Goal: Information Seeking & Learning: Learn about a topic

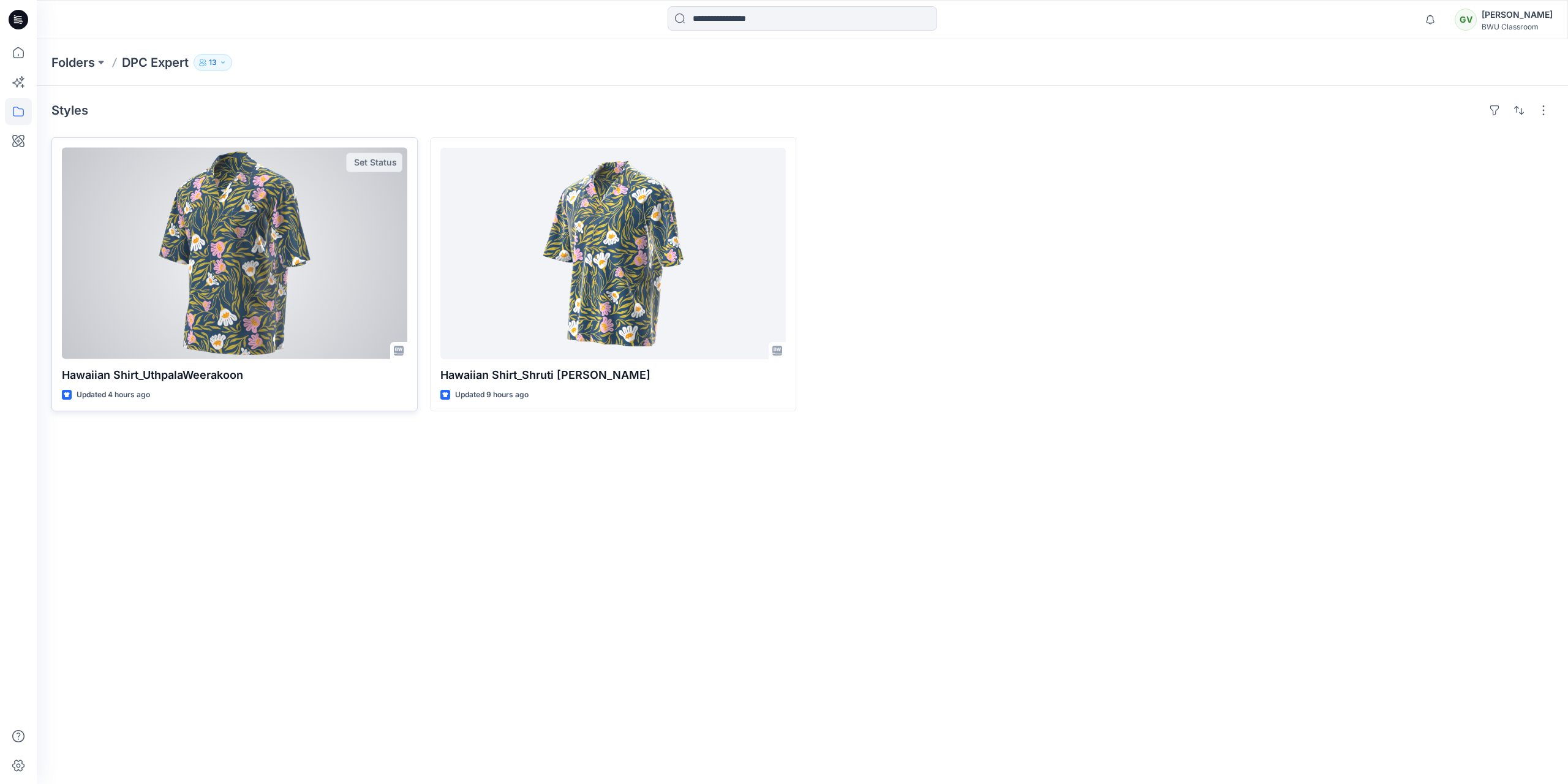
click at [320, 247] on div at bounding box center [234, 253] width 345 height 211
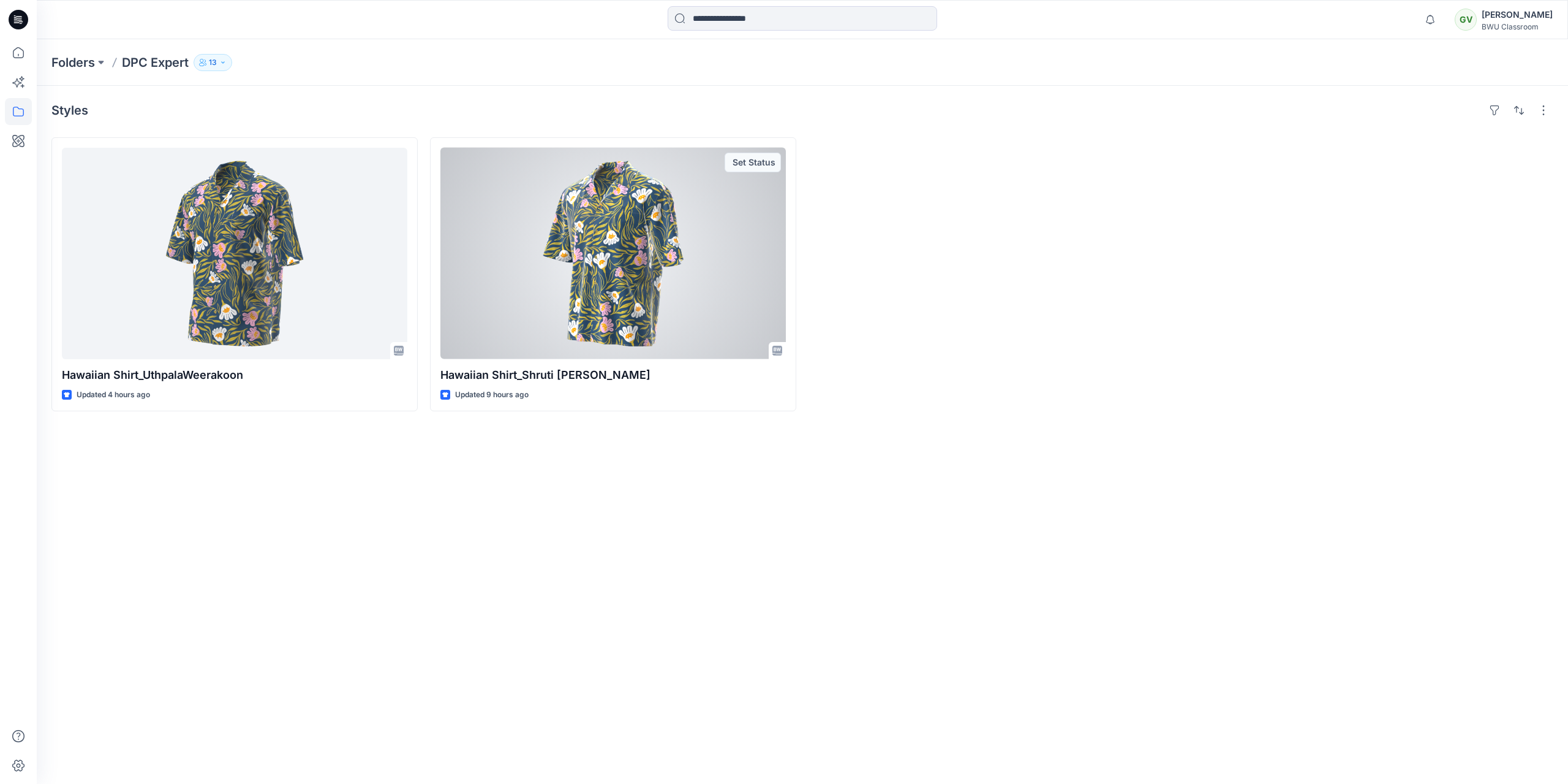
click at [641, 282] on div at bounding box center [613, 253] width 345 height 211
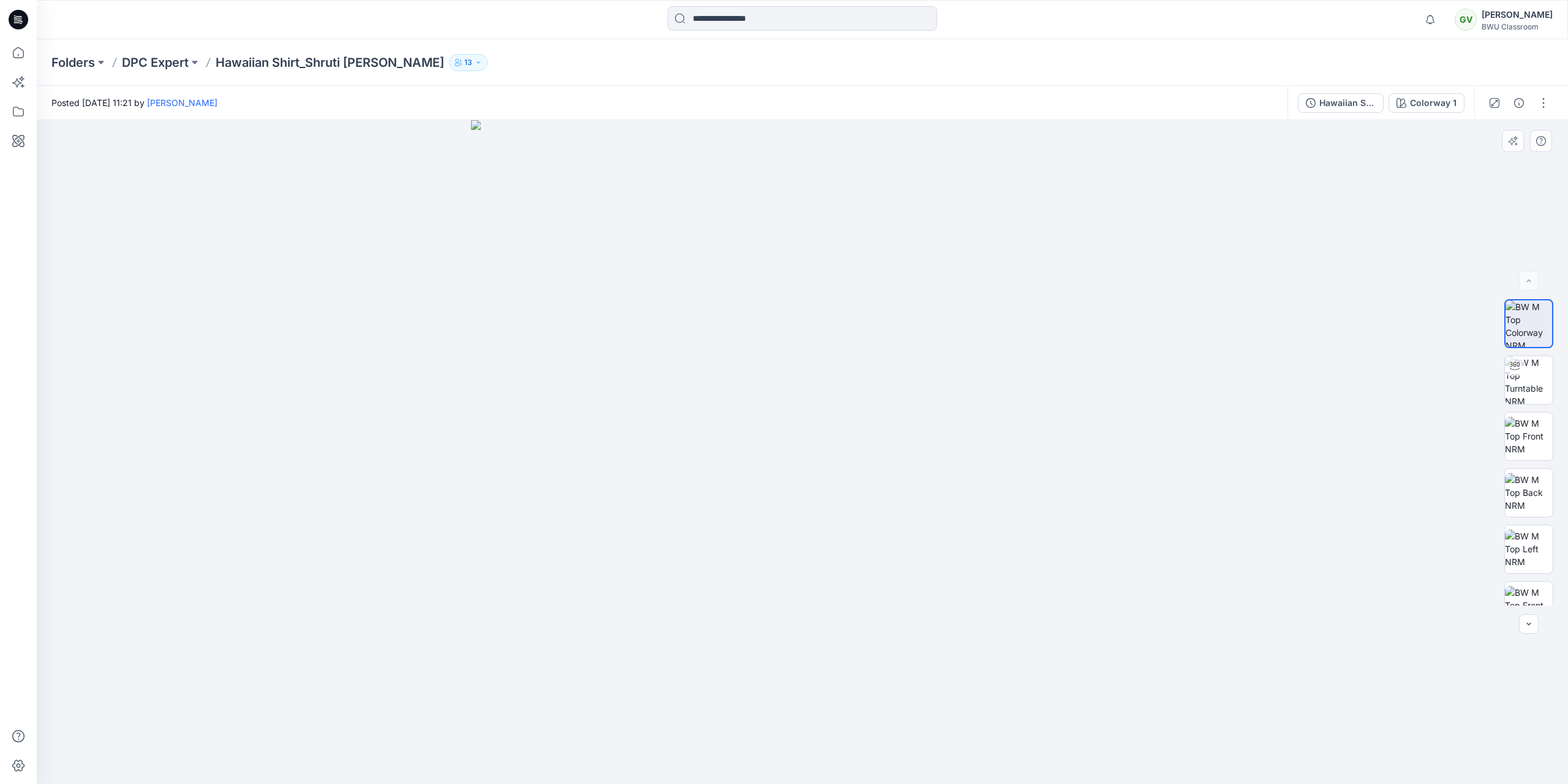
drag, startPoint x: 842, startPoint y: 382, endPoint x: 736, endPoint y: 374, distance: 106.3
click at [736, 374] on img at bounding box center [803, 452] width 664 height 664
click at [1523, 381] on img at bounding box center [1529, 379] width 48 height 48
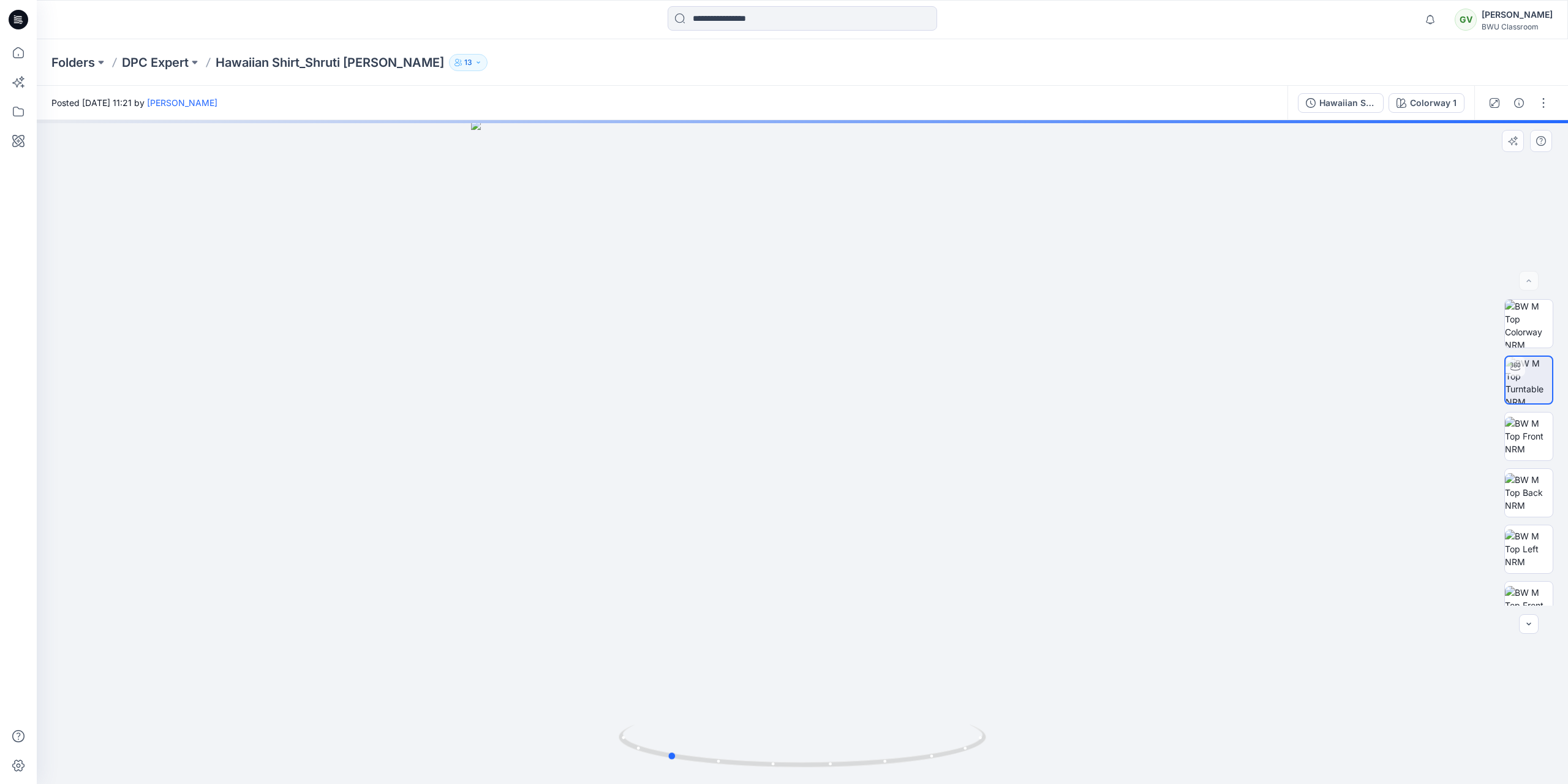
drag, startPoint x: 840, startPoint y: 371, endPoint x: 716, endPoint y: 369, distance: 124.0
click at [716, 369] on div at bounding box center [802, 452] width 1531 height 664
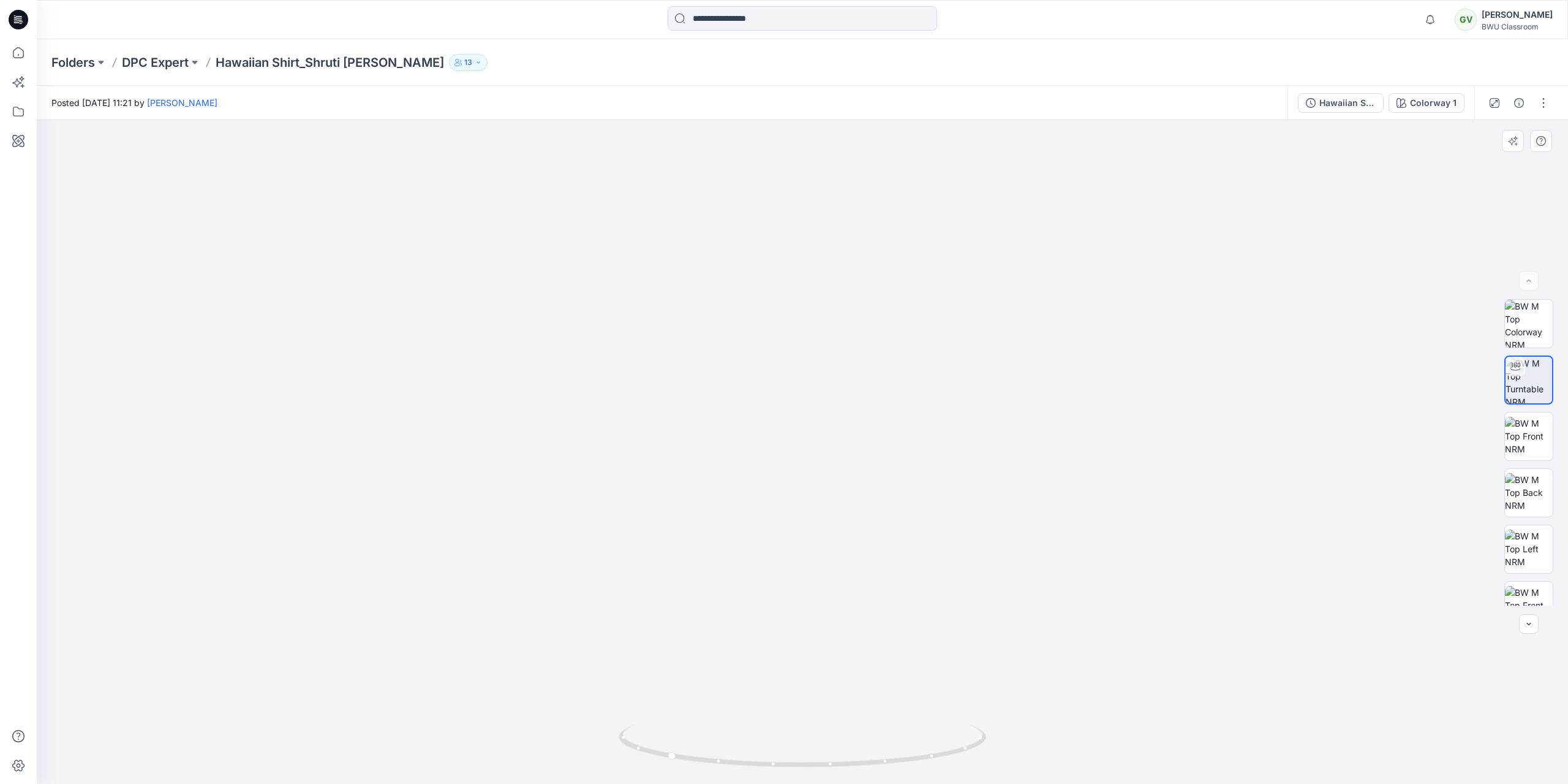
drag, startPoint x: 795, startPoint y: 280, endPoint x: 795, endPoint y: 386, distance: 106.0
click at [795, 386] on img at bounding box center [802, 202] width 1876 height 1164
drag, startPoint x: 795, startPoint y: 361, endPoint x: 966, endPoint y: 354, distance: 171.1
click at [966, 354] on div at bounding box center [802, 452] width 1531 height 664
